Goal: Check status: Check status

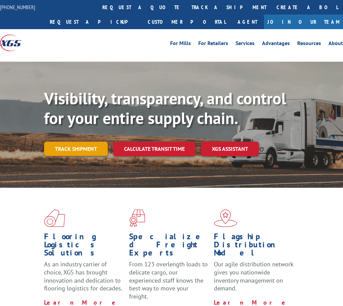
click at [67, 152] on link "Track shipment" at bounding box center [76, 149] width 64 height 14
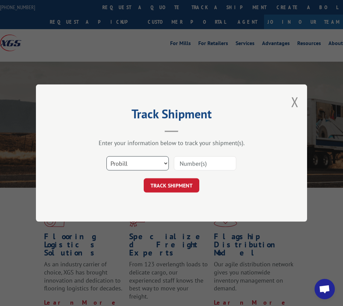
click at [140, 163] on select "Select category... Probill BOL PO" at bounding box center [138, 163] width 62 height 14
select select "po"
click at [107, 156] on select "Select category... Probill BOL PO" at bounding box center [138, 163] width 62 height 14
click at [197, 165] on input at bounding box center [205, 163] width 62 height 14
type input "cm003884"
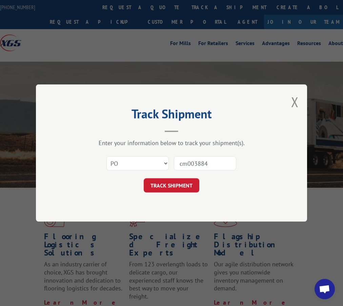
click button "TRACK SHIPMENT" at bounding box center [172, 186] width 56 height 14
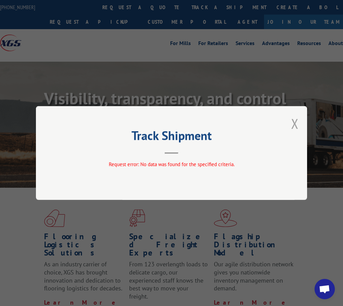
click at [296, 123] on button "Close modal" at bounding box center [295, 124] width 7 height 18
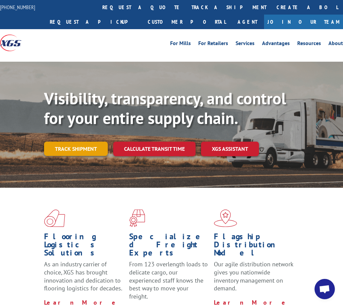
click at [72, 149] on link "Track shipment" at bounding box center [76, 149] width 64 height 14
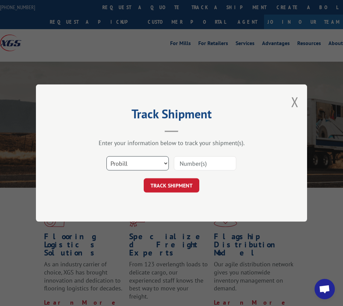
click at [139, 164] on select "Select category... Probill BOL PO" at bounding box center [138, 163] width 62 height 14
select select "bol"
click at [107, 156] on select "Select category... Probill BOL PO" at bounding box center [138, 163] width 62 height 14
click at [217, 162] on input at bounding box center [205, 163] width 62 height 14
type input "624218"
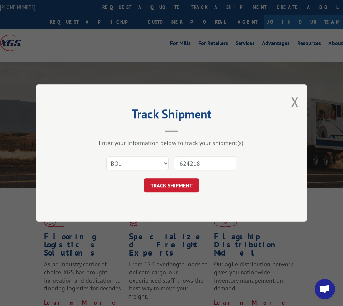
click button "TRACK SHIPMENT" at bounding box center [172, 186] width 56 height 14
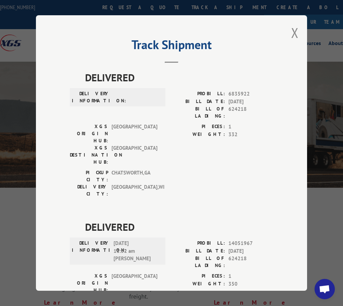
scroll to position [2, 0]
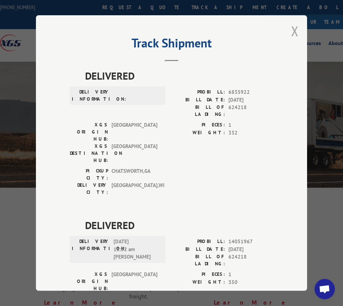
click at [292, 27] on button "Close modal" at bounding box center [295, 31] width 7 height 18
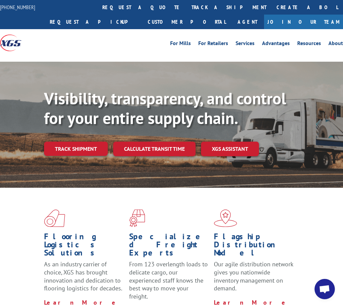
click at [102, 145] on link "Track shipment" at bounding box center [76, 149] width 64 height 14
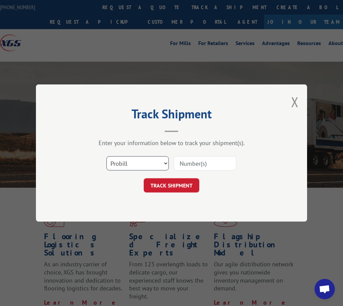
click at [148, 163] on select "Select category... Probill BOL PO" at bounding box center [138, 163] width 62 height 14
select select "po"
click at [107, 156] on select "Select category... Probill BOL PO" at bounding box center [138, 163] width 62 height 14
click at [198, 162] on input at bounding box center [205, 163] width 62 height 14
type input "c"
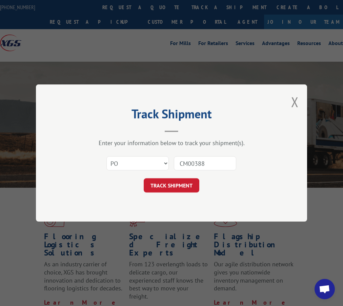
type input "CM003884"
click button "TRACK SHIPMENT" at bounding box center [172, 186] width 56 height 14
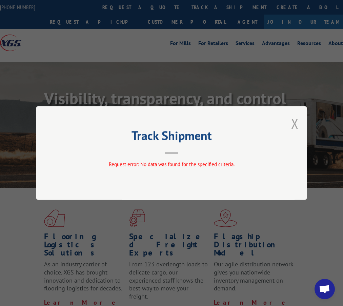
click at [295, 121] on button "Close modal" at bounding box center [295, 124] width 7 height 18
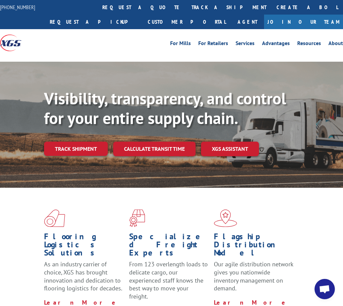
click at [60, 151] on link "Track shipment" at bounding box center [76, 149] width 64 height 14
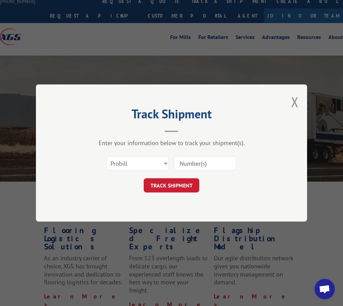
scroll to position [8, 0]
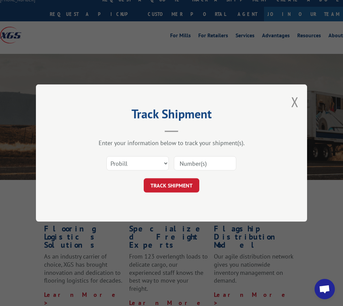
click at [203, 164] on input at bounding box center [205, 163] width 62 height 14
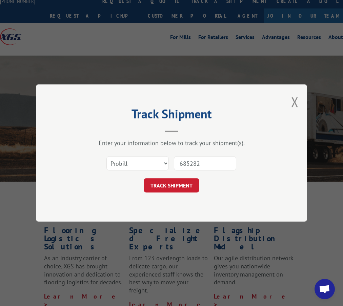
type input "6852821"
click button "TRACK SHIPMENT" at bounding box center [172, 186] width 56 height 14
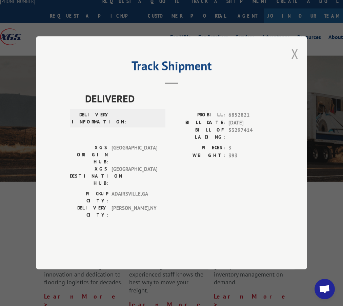
click at [293, 63] on button "Close modal" at bounding box center [295, 54] width 7 height 18
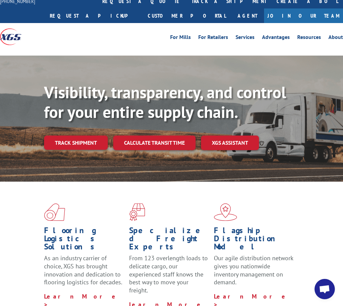
click at [87, 135] on div "Visibility, transparency, and control for your entire supply chain. Track shipm…" at bounding box center [193, 130] width 299 height 95
click at [87, 140] on link "Track shipment" at bounding box center [76, 143] width 64 height 14
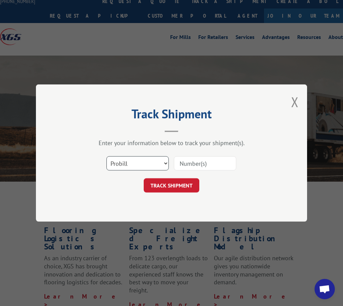
click at [127, 166] on select "Select category... Probill BOL PO" at bounding box center [138, 163] width 62 height 14
select select "bol"
click at [107, 156] on select "Select category... Probill BOL PO" at bounding box center [138, 163] width 62 height 14
click at [196, 165] on input at bounding box center [205, 163] width 62 height 14
type input "447245"
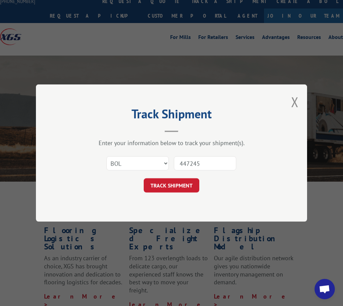
click button "TRACK SHIPMENT" at bounding box center [172, 186] width 56 height 14
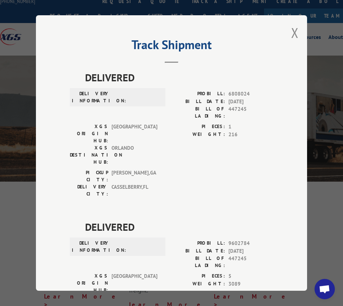
scroll to position [0, 0]
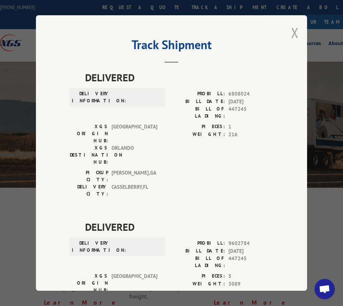
click at [292, 32] on button "Close modal" at bounding box center [295, 33] width 7 height 18
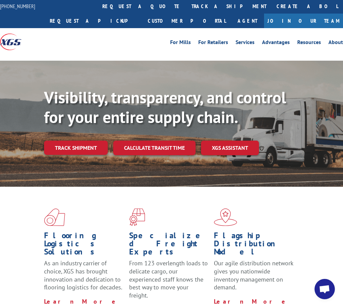
scroll to position [1, 0]
